Goal: Transaction & Acquisition: Purchase product/service

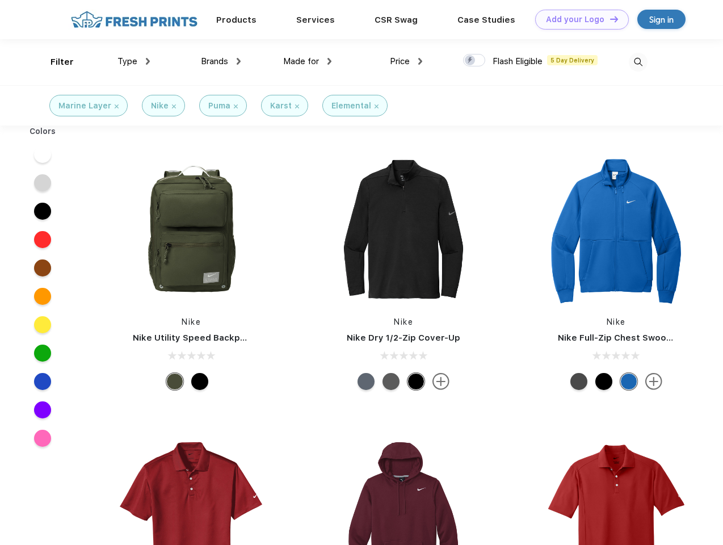
scroll to position [1, 0]
click at [577, 19] on link "Add your Logo Design Tool" at bounding box center [582, 20] width 94 height 20
click at [0, 0] on div "Design Tool" at bounding box center [0, 0] width 0 height 0
click at [609, 19] on link "Add your Logo Design Tool" at bounding box center [582, 20] width 94 height 20
click at [54, 62] on div "Filter" at bounding box center [61, 62] width 23 height 13
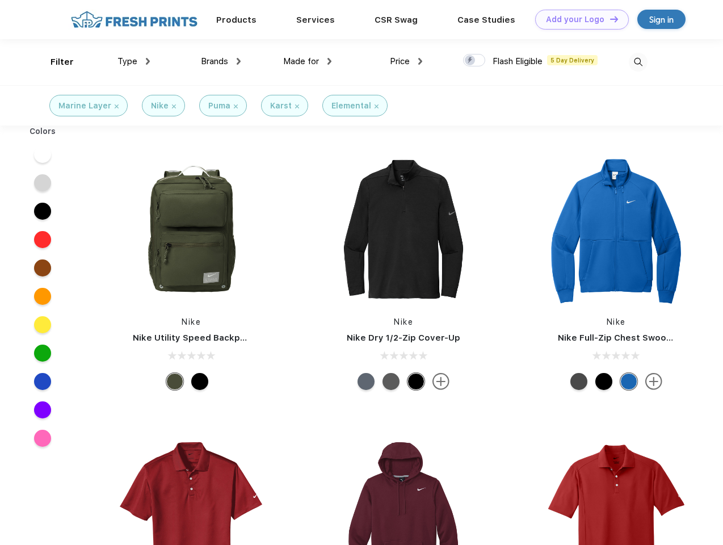
click at [134, 61] on span "Type" at bounding box center [127, 61] width 20 height 10
click at [221, 61] on span "Brands" at bounding box center [214, 61] width 27 height 10
click at [307, 61] on span "Made for" at bounding box center [301, 61] width 36 height 10
click at [406, 61] on span "Price" at bounding box center [400, 61] width 20 height 10
click at [474, 61] on div at bounding box center [474, 60] width 22 height 12
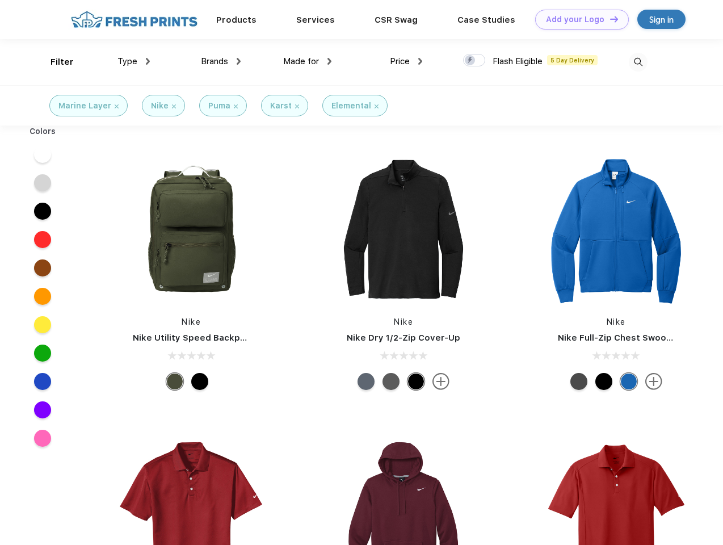
click at [470, 61] on input "checkbox" at bounding box center [466, 56] width 7 height 7
click at [638, 62] on img at bounding box center [637, 62] width 19 height 19
